Goal: Task Accomplishment & Management: Complete application form

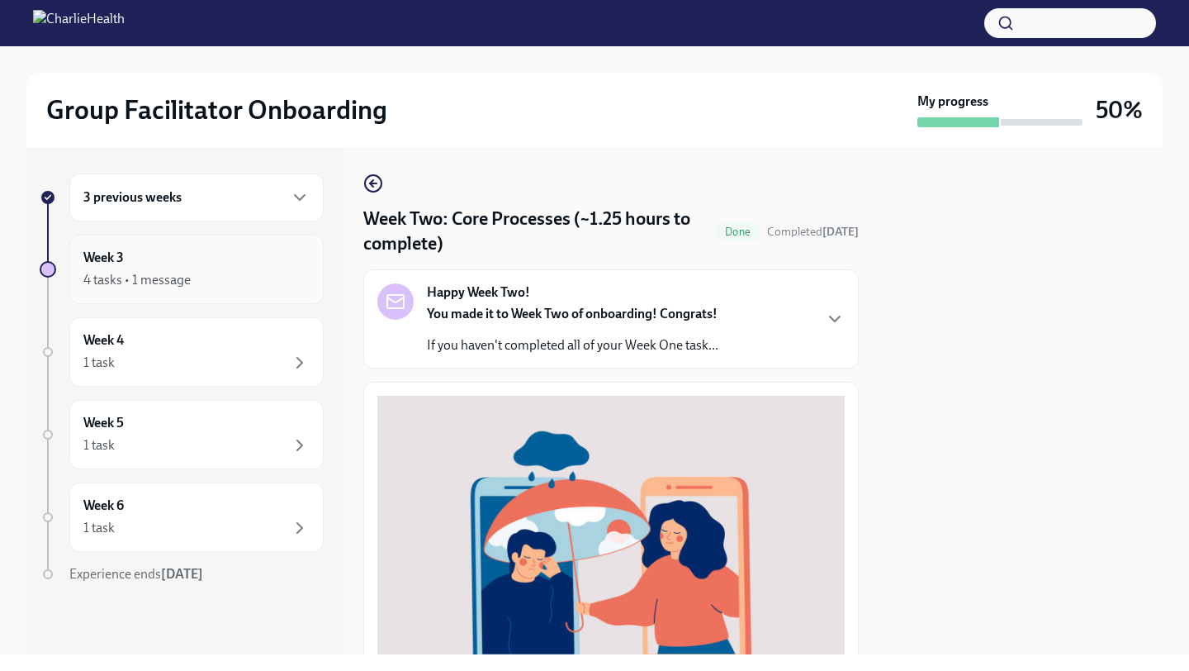
click at [296, 287] on icon "button" at bounding box center [300, 280] width 20 height 20
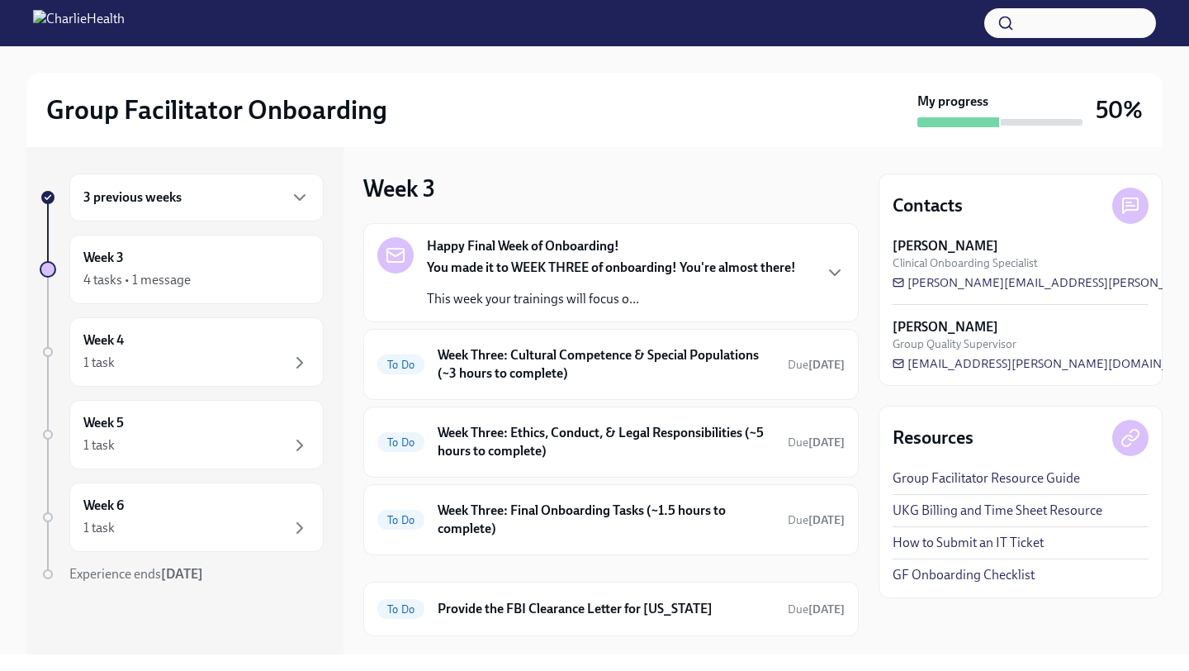
click at [509, 267] on strong "You made it to WEEK THREE of onboarding! You're almost there!" at bounding box center [611, 267] width 369 height 16
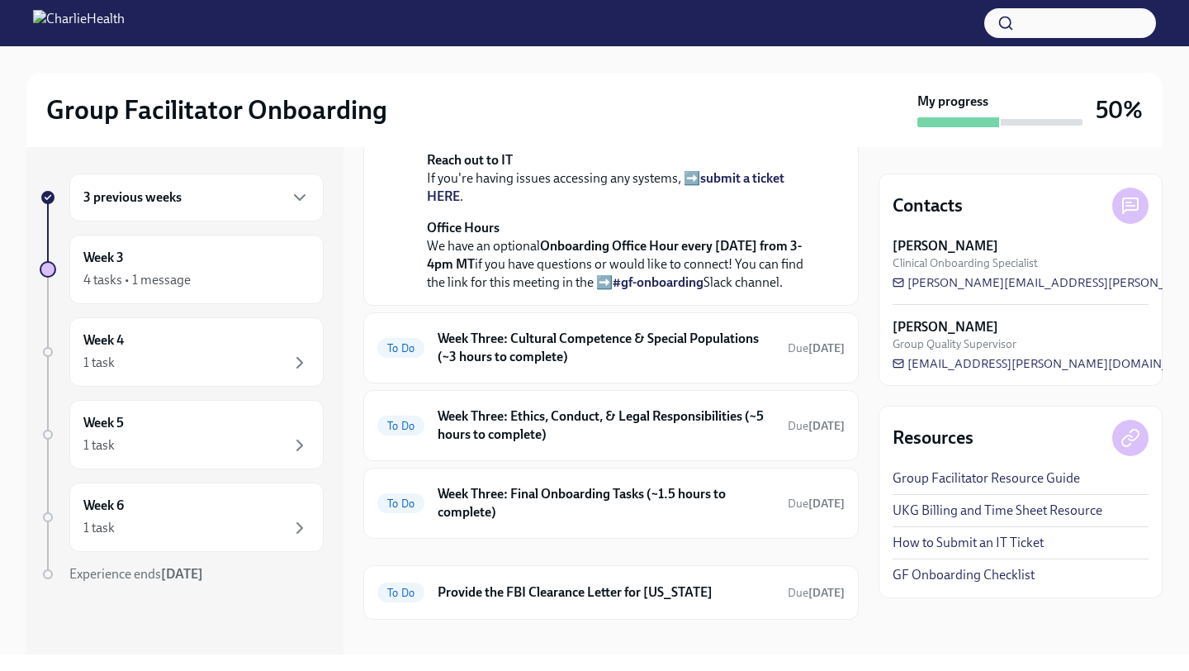
scroll to position [662, 0]
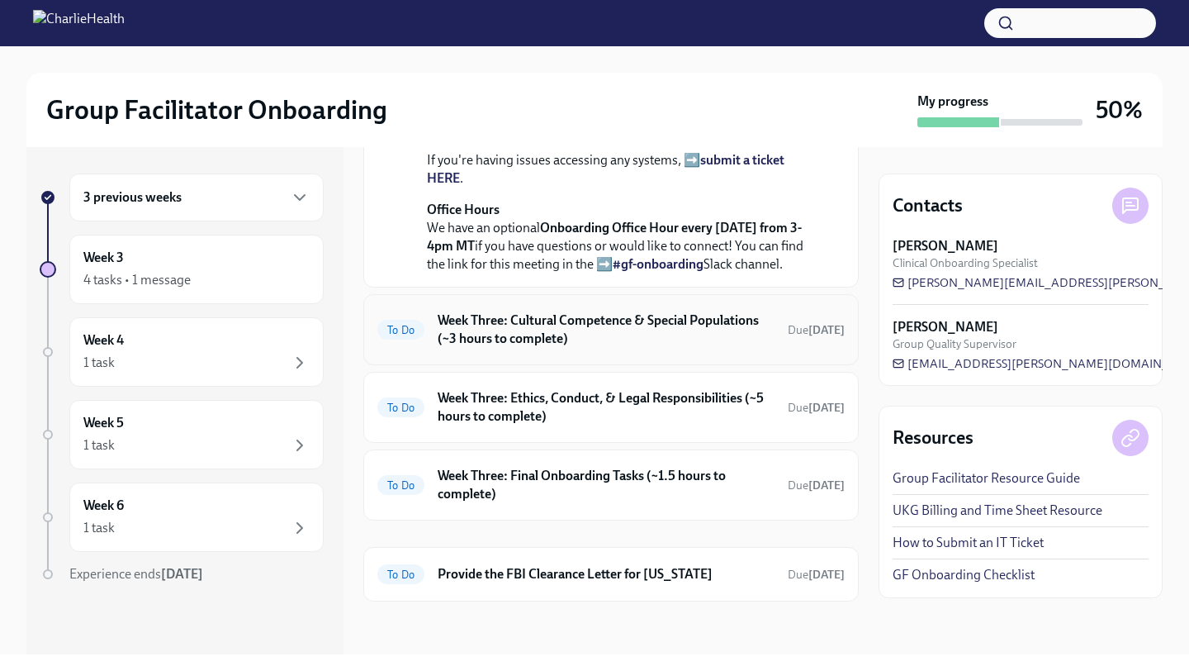
click at [517, 344] on h6 "Week Three: Cultural Competence & Special Populations (~3 hours to complete)" at bounding box center [606, 329] width 337 height 36
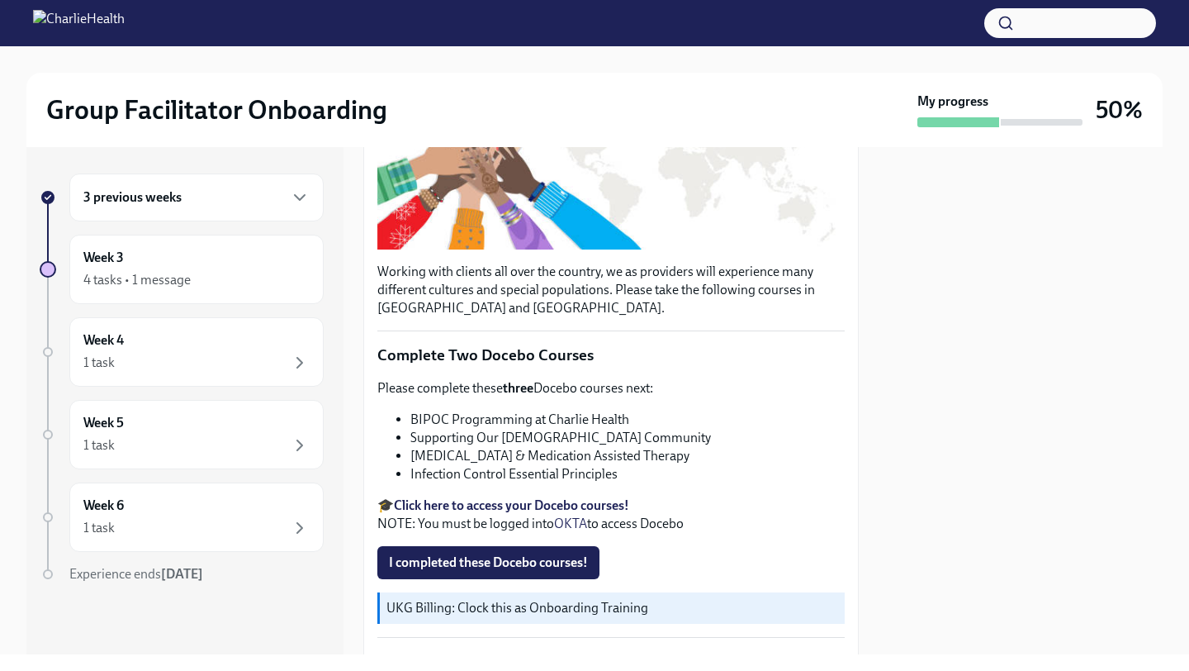
scroll to position [352, 0]
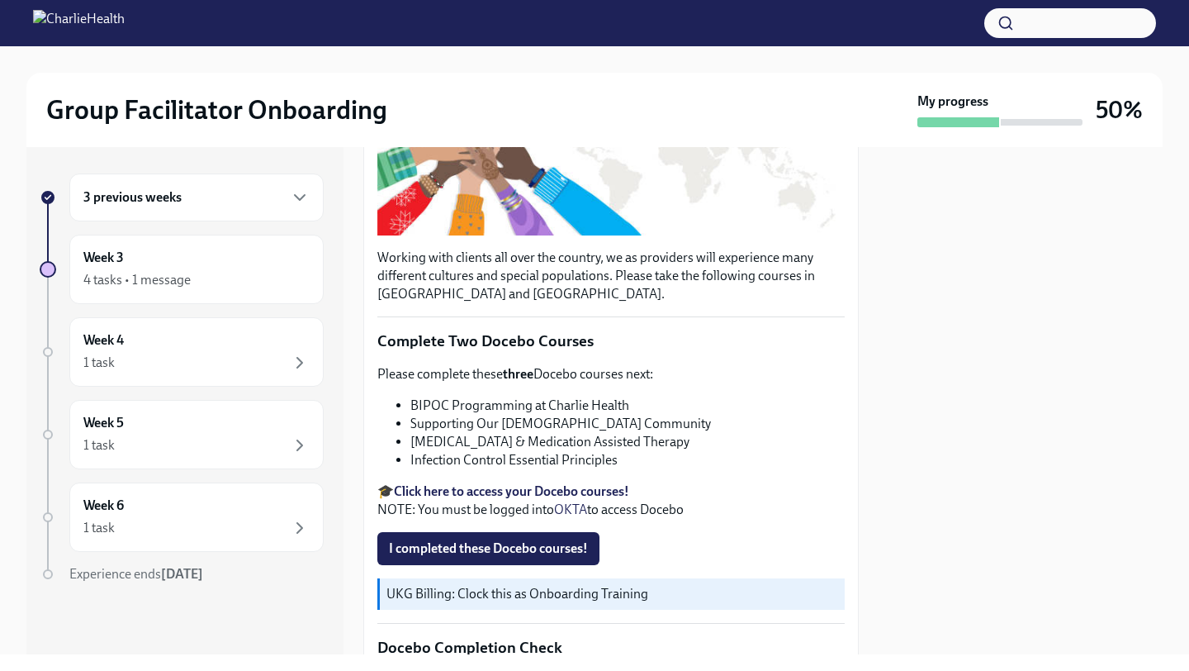
click at [558, 491] on strong "Click here to access your Docebo courses!" at bounding box center [511, 491] width 235 height 16
drag, startPoint x: 633, startPoint y: 408, endPoint x: 413, endPoint y: 408, distance: 219.7
click at [413, 408] on li "BIPOC Programming at Charlie Health" at bounding box center [628, 405] width 434 height 18
drag, startPoint x: 618, startPoint y: 408, endPoint x: 446, endPoint y: 406, distance: 171.8
click at [447, 407] on li "BIPOC Programming at Charlie Health" at bounding box center [628, 405] width 434 height 18
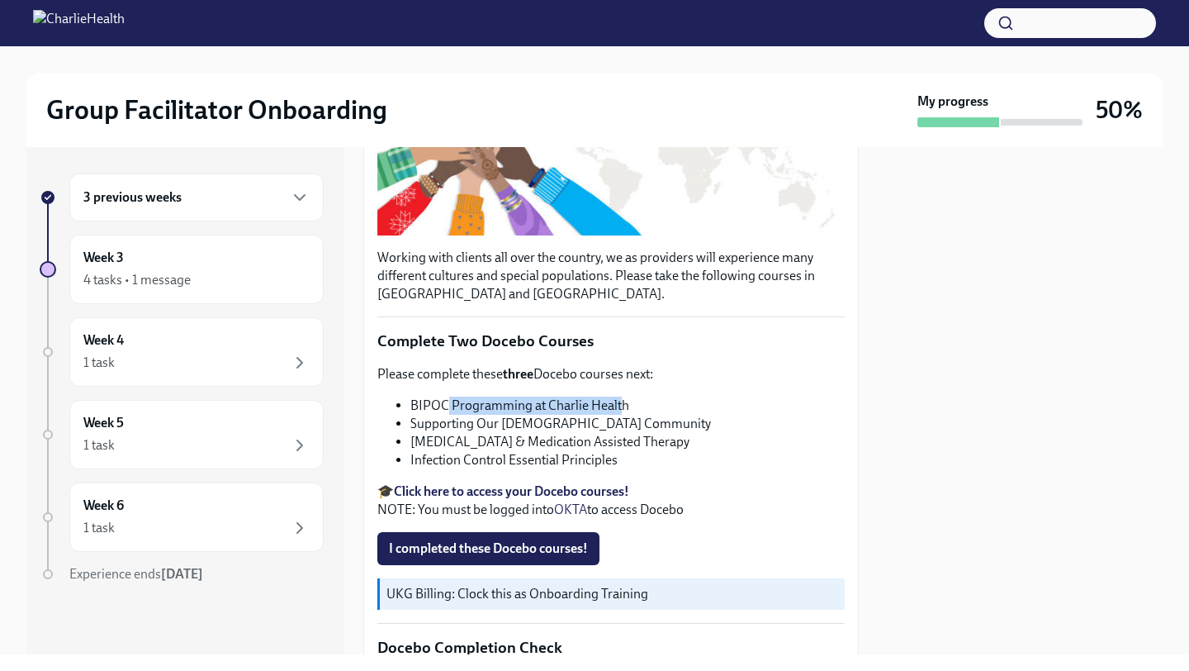
click at [602, 400] on li "BIPOC Programming at Charlie Health" at bounding box center [628, 405] width 434 height 18
drag, startPoint x: 637, startPoint y: 403, endPoint x: 412, endPoint y: 406, distance: 224.7
click at [412, 406] on li "BIPOC Programming at Charlie Health" at bounding box center [628, 405] width 434 height 18
copy li "BIPOC Programming at Charlie Health"
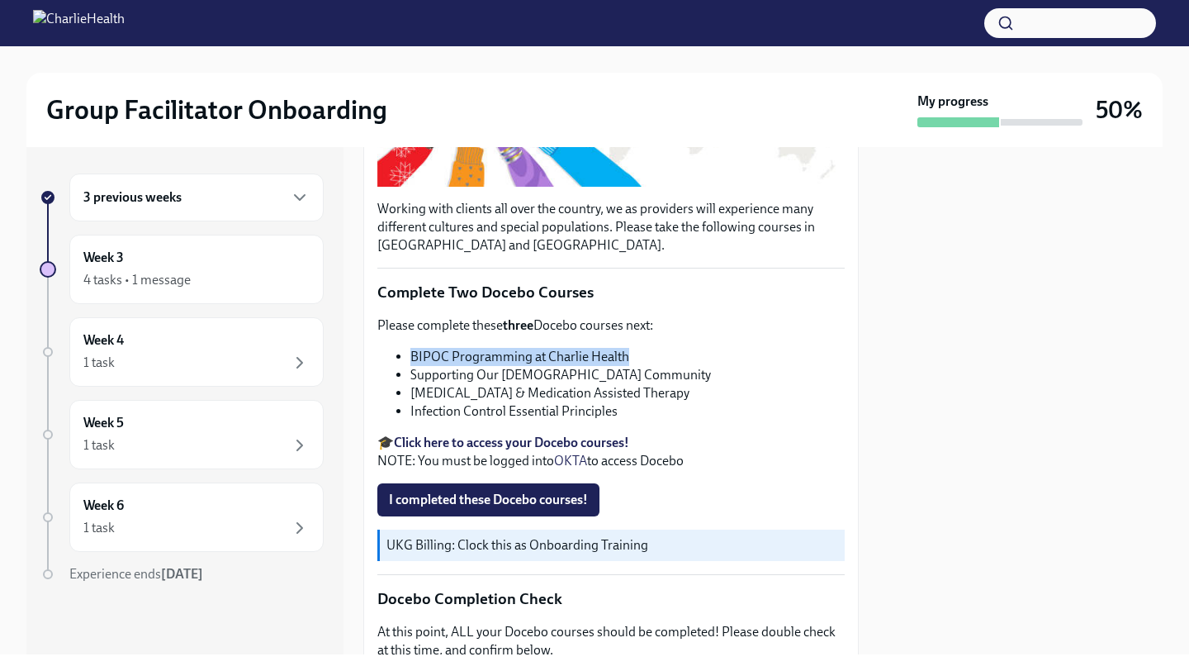
scroll to position [402, 0]
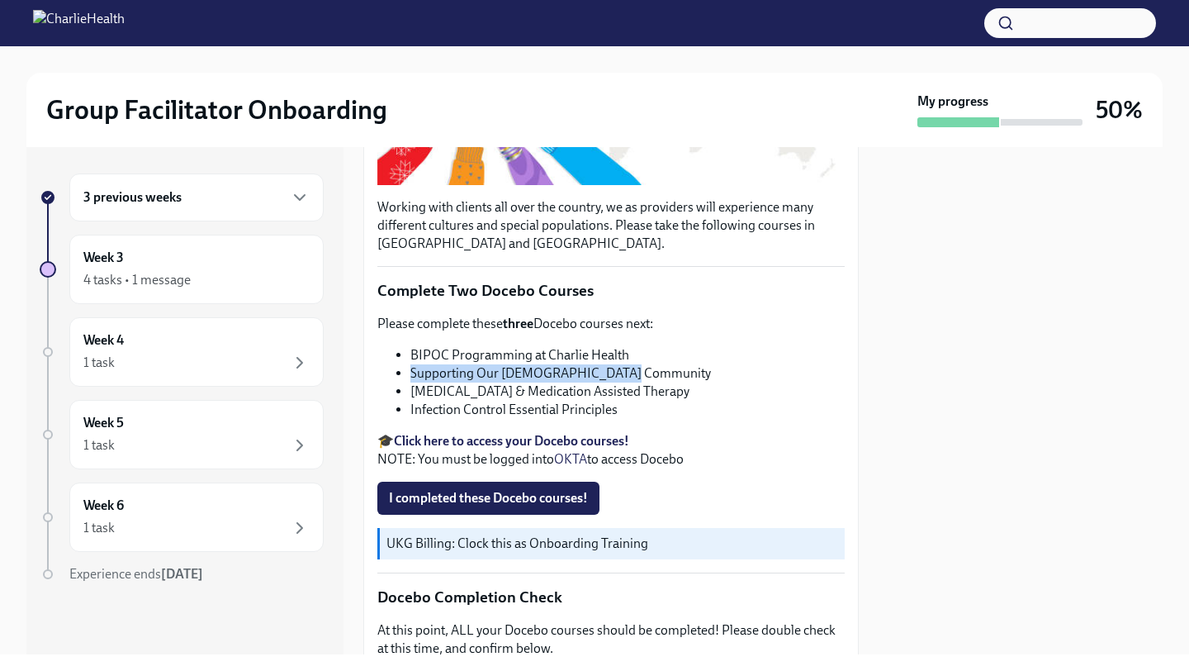
drag, startPoint x: 632, startPoint y: 377, endPoint x: 411, endPoint y: 376, distance: 220.5
click at [411, 376] on li "Supporting Our [DEMOGRAPHIC_DATA] Community" at bounding box center [628, 373] width 434 height 18
copy li "Supporting Our [DEMOGRAPHIC_DATA] Community"
drag, startPoint x: 719, startPoint y: 396, endPoint x: 412, endPoint y: 398, distance: 306.5
click at [412, 398] on li "[MEDICAL_DATA] & Medication Assisted Therapy" at bounding box center [628, 391] width 434 height 18
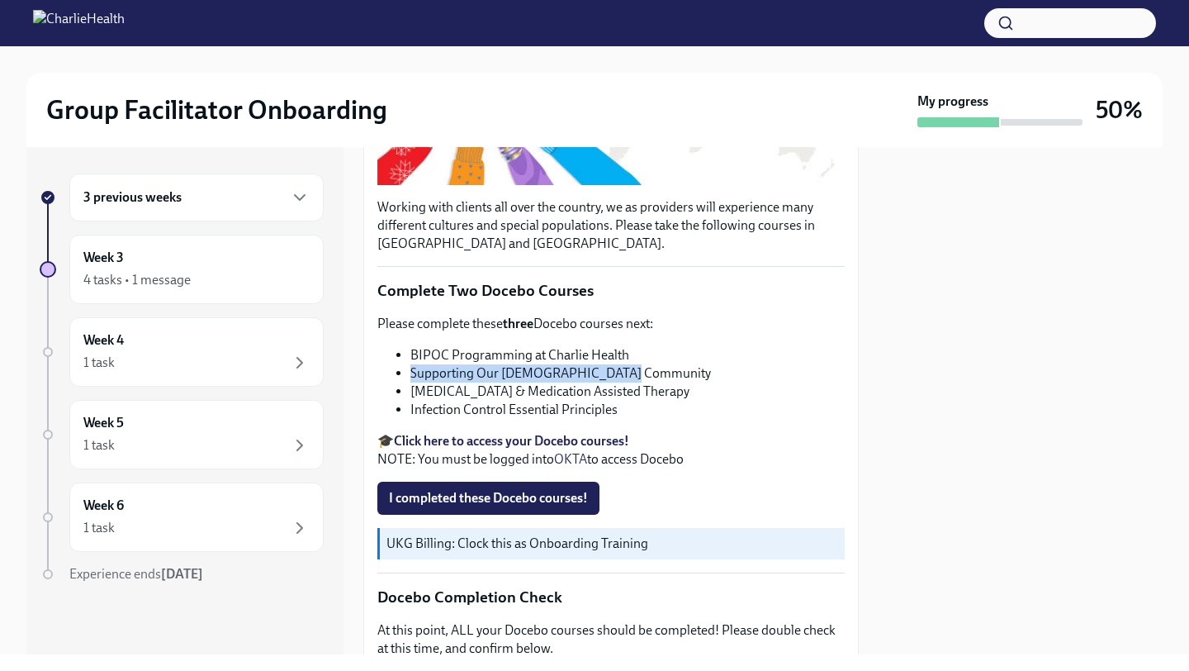
copy li "[MEDICAL_DATA] & Medication Assisted Therapy"
drag, startPoint x: 624, startPoint y: 419, endPoint x: 410, endPoint y: 411, distance: 214.9
click at [410, 411] on div "Please complete these three Docebo courses next: BIPOC Programming at Charlie H…" at bounding box center [611, 392] width 468 height 154
click at [443, 415] on li "Infection Control Essential Principles" at bounding box center [628, 410] width 434 height 18
drag, startPoint x: 622, startPoint y: 416, endPoint x: 387, endPoint y: 410, distance: 234.7
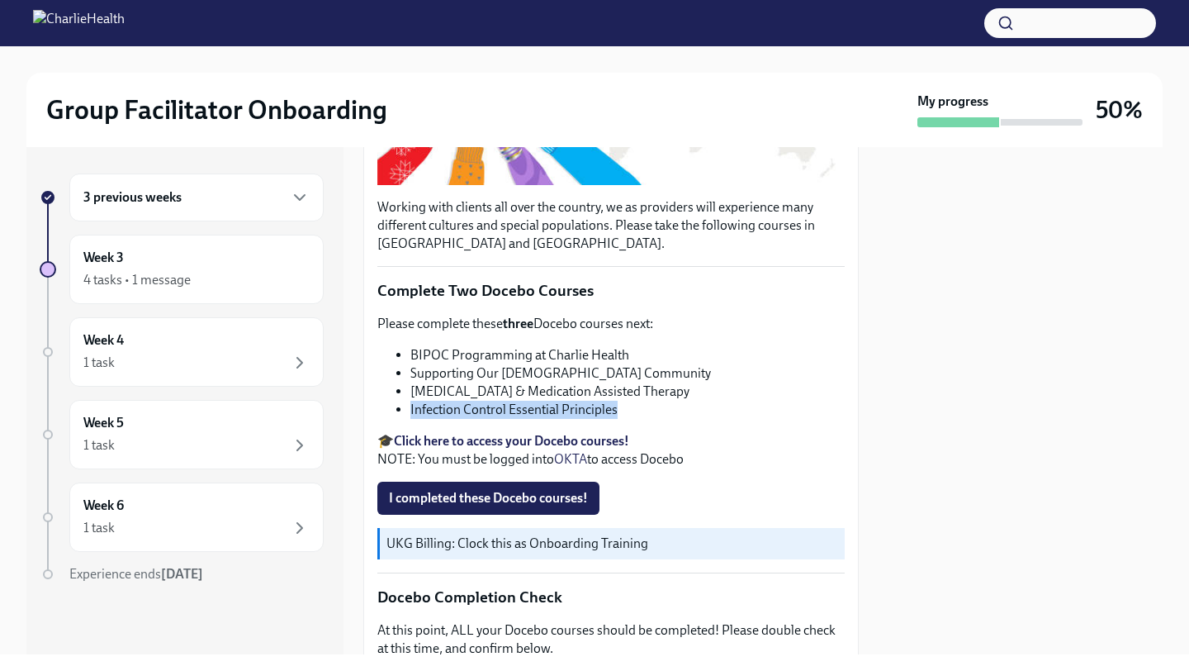
click at [387, 410] on ul "BIPOC Programming at Charlie Health Supporting Our [DEMOGRAPHIC_DATA] Community…" at bounding box center [611, 382] width 468 height 73
copy li "Infection Control Essential Principles"
click at [662, 431] on div "Please complete these three Docebo courses next: BIPOC Programming at Charlie H…" at bounding box center [611, 392] width 468 height 154
click at [567, 510] on button "I completed these Docebo courses!" at bounding box center [488, 498] width 222 height 33
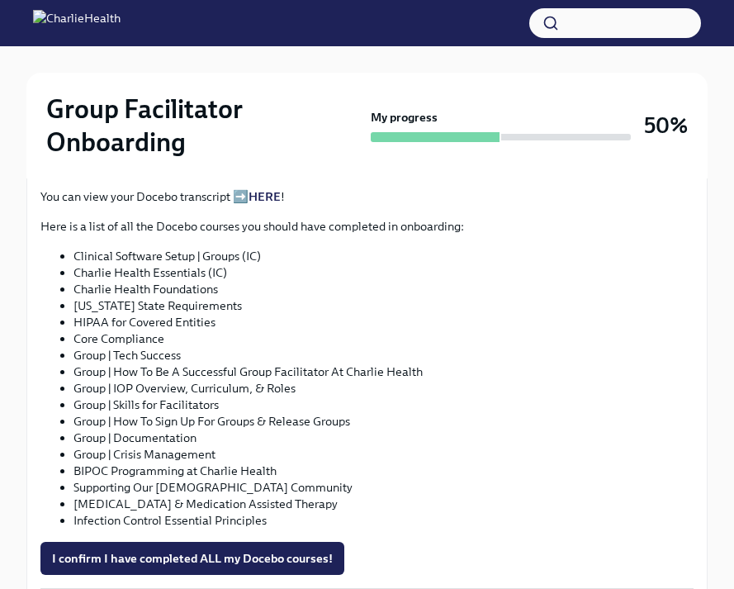
scroll to position [1035, 0]
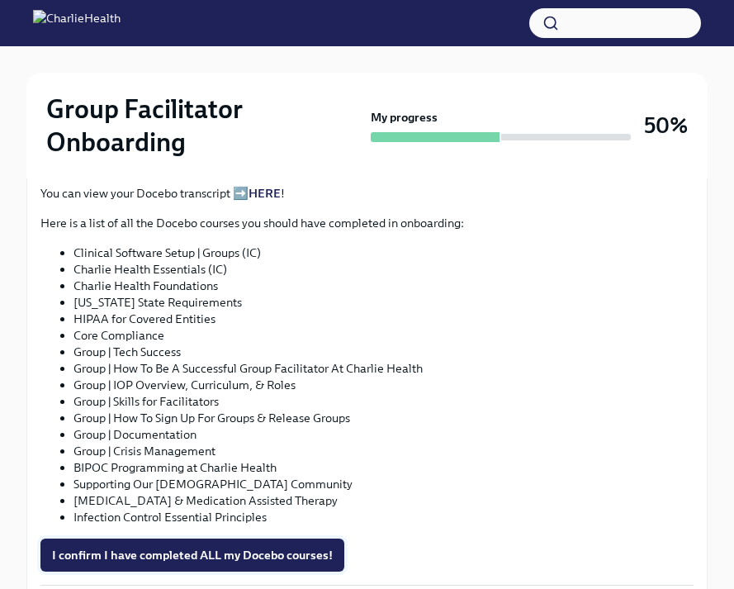
click at [287, 556] on span "I confirm I have completed ALL my Docebo courses!" at bounding box center [192, 555] width 281 height 17
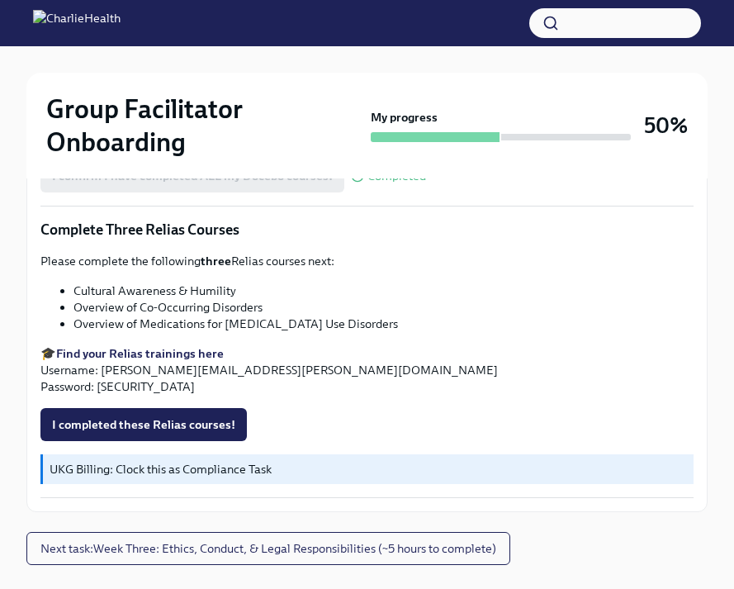
scroll to position [1408, 0]
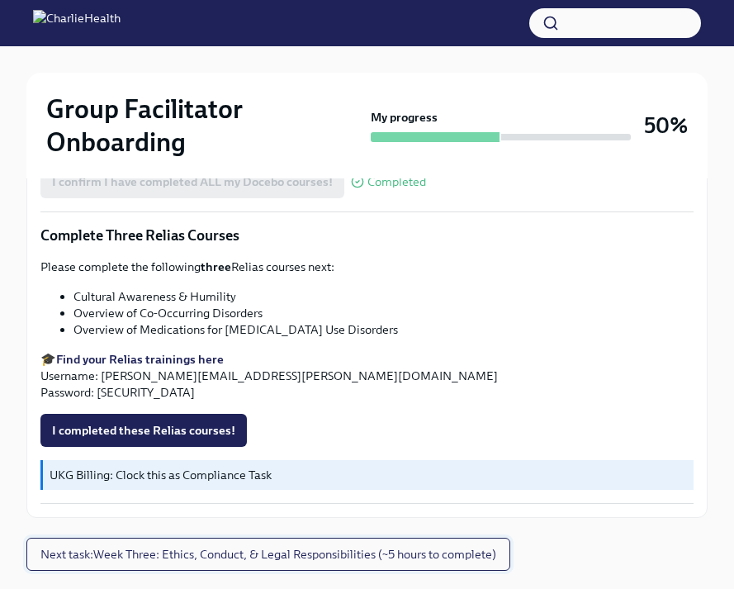
click at [282, 549] on span "Next task : Week Three: Ethics, Conduct, & Legal Responsibilities (~5 hours to …" at bounding box center [268, 554] width 456 height 17
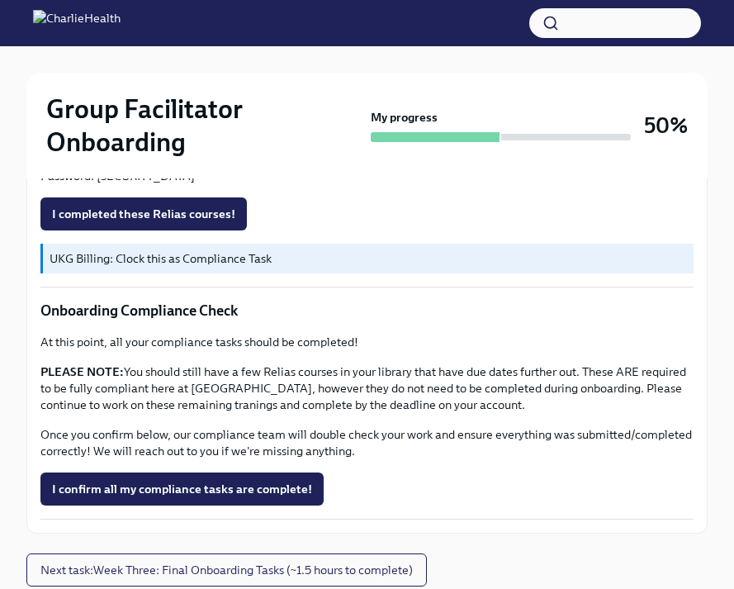
scroll to position [1124, 0]
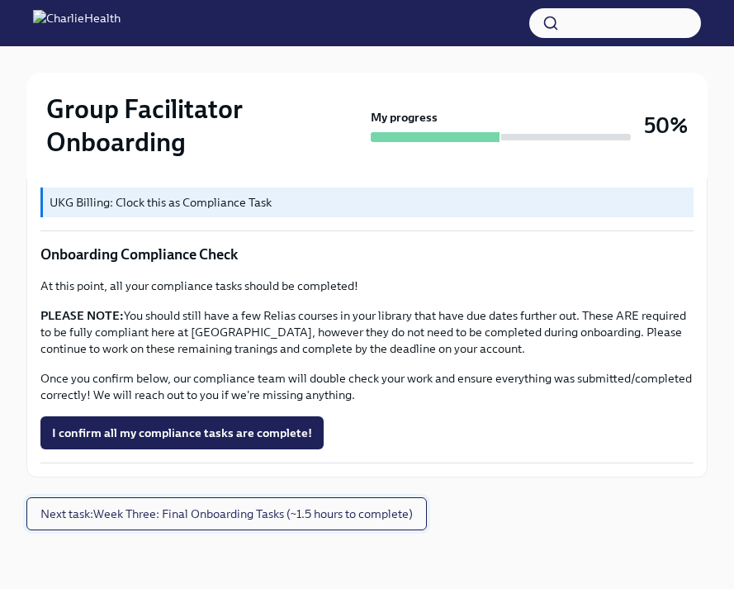
click at [275, 521] on span "Next task : Week Three: Final Onboarding Tasks (~1.5 hours to complete)" at bounding box center [226, 514] width 373 height 17
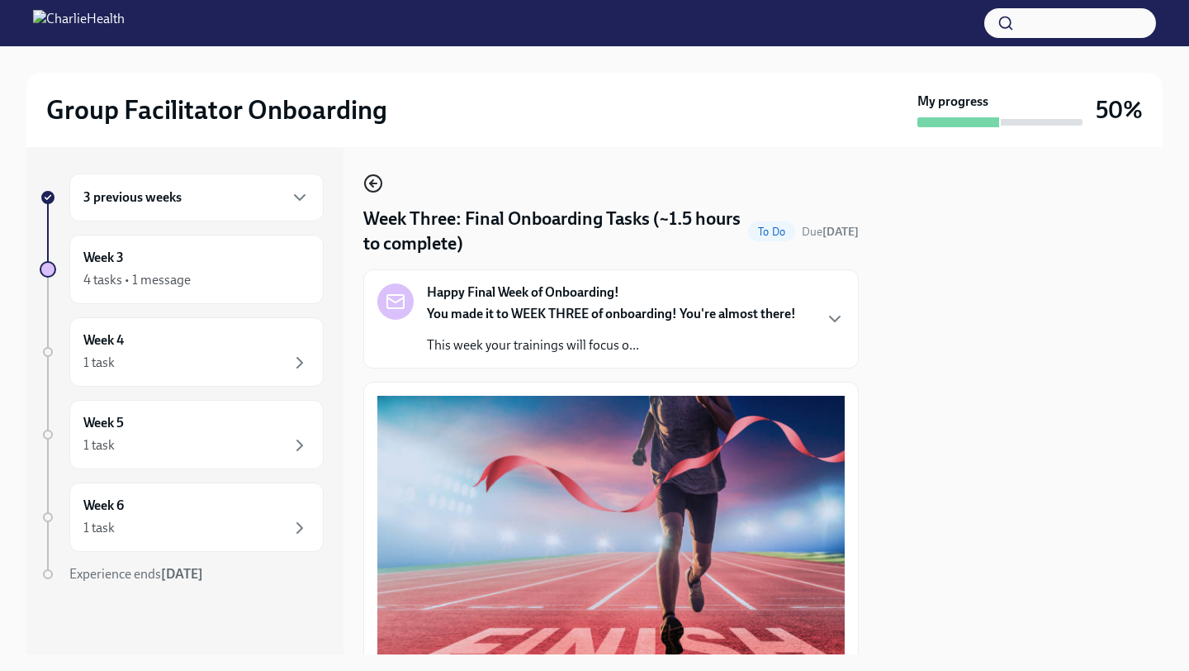
click at [377, 183] on icon "button" at bounding box center [373, 183] width 20 height 20
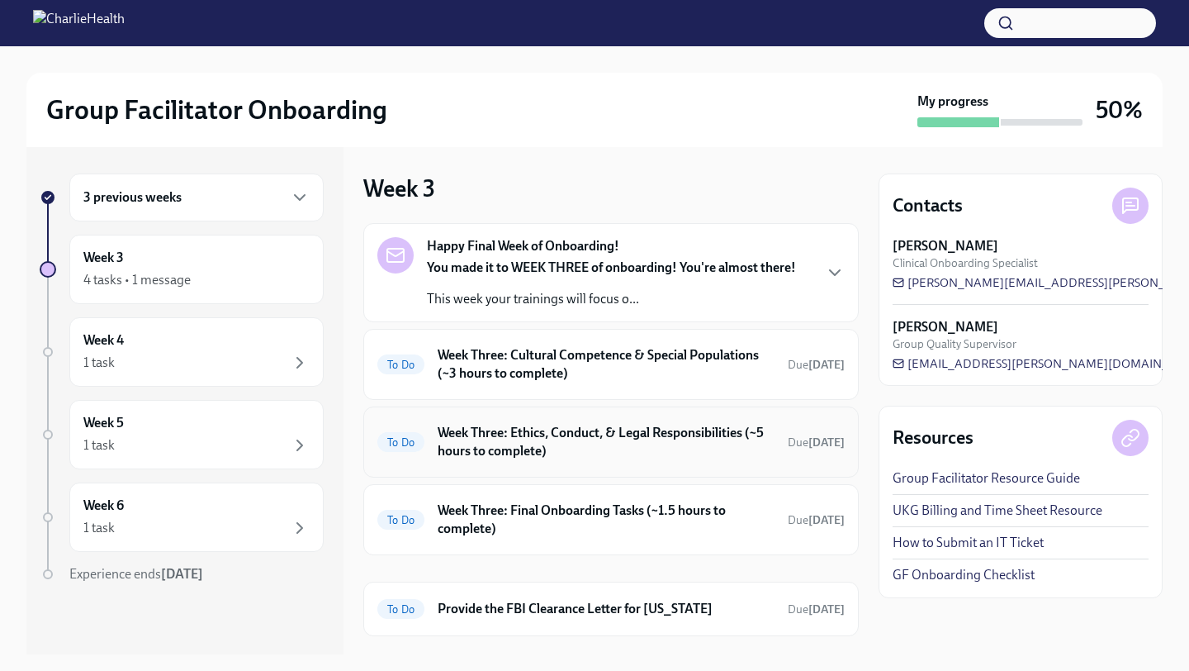
click at [496, 434] on h6 "Week Three: Ethics, Conduct, & Legal Responsibilities (~5 hours to complete)" at bounding box center [606, 442] width 337 height 36
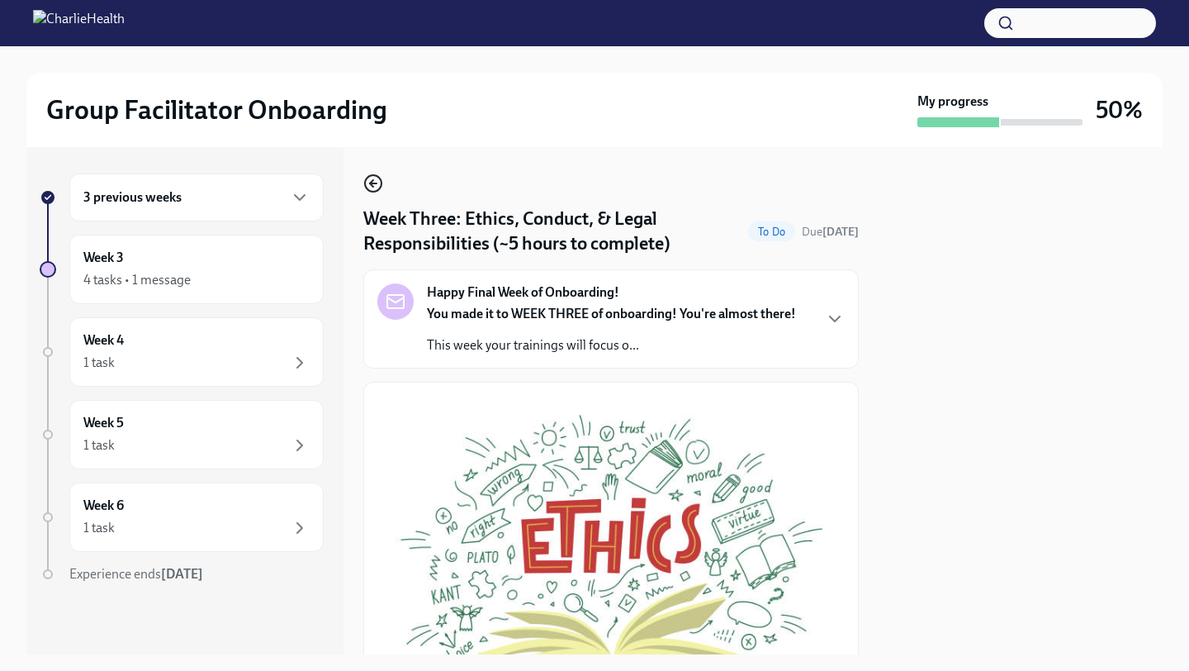
click at [381, 179] on circle "button" at bounding box center [373, 183] width 17 height 17
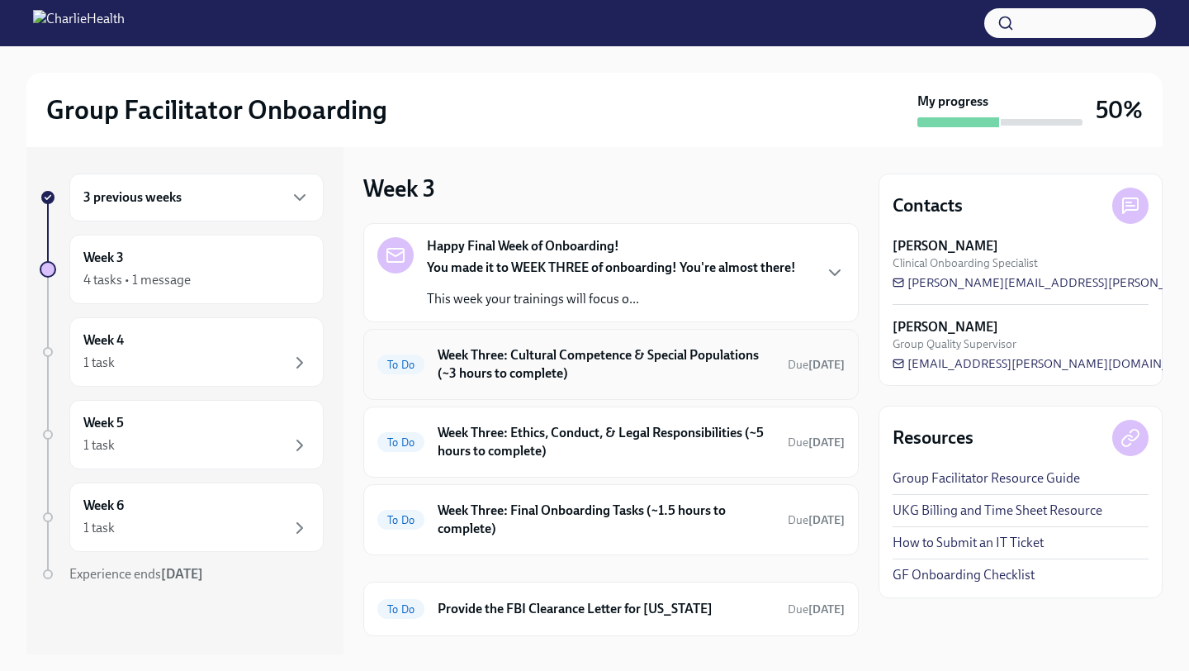
click at [542, 377] on h6 "Week Three: Cultural Competence & Special Populations (~3 hours to complete)" at bounding box center [606, 364] width 337 height 36
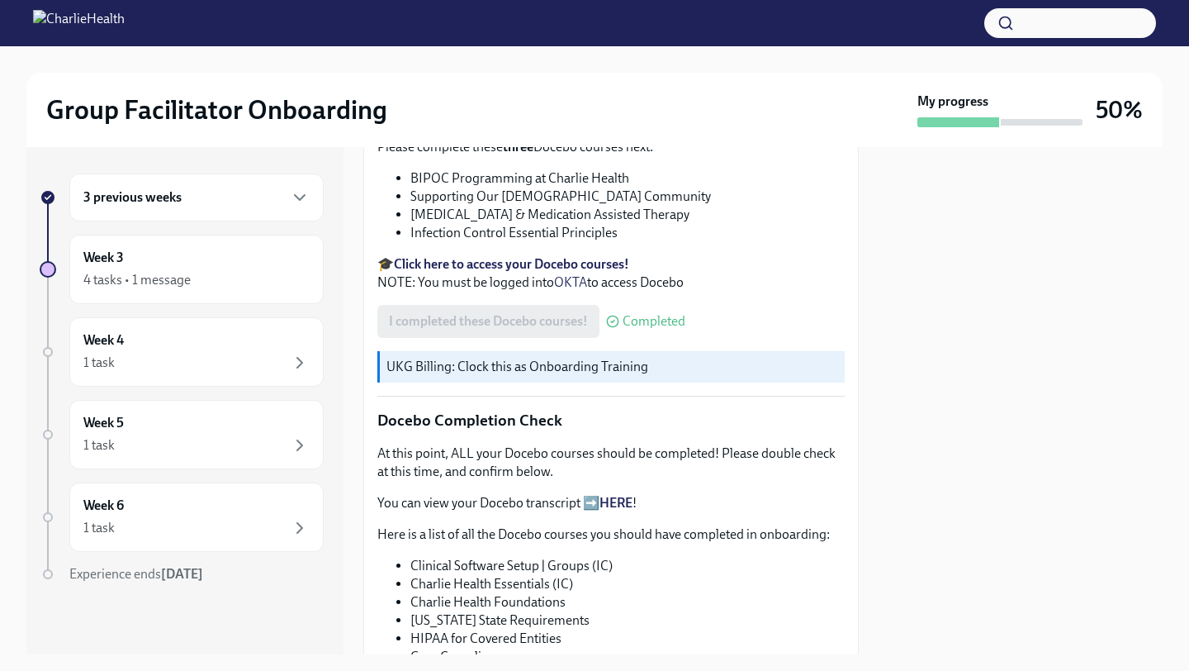
scroll to position [94, 0]
